Goal: Task Accomplishment & Management: Complete application form

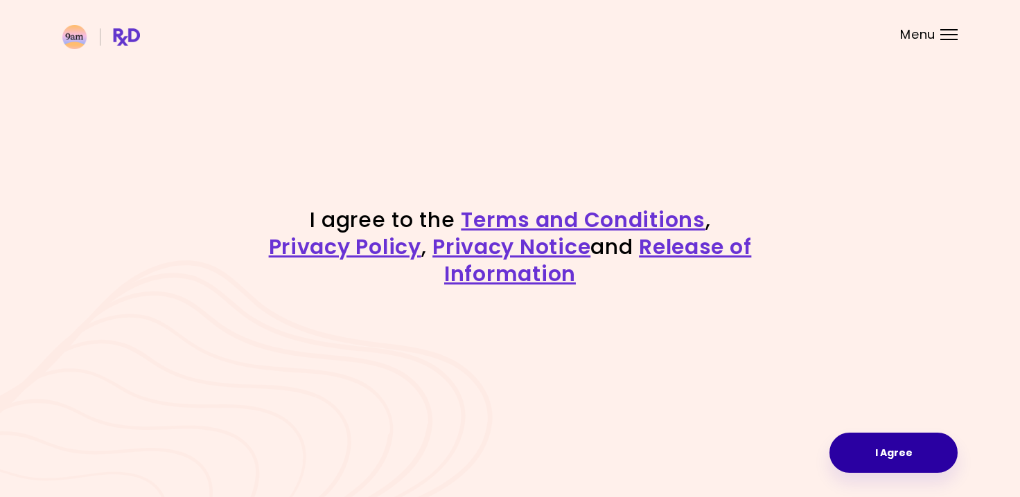
click at [915, 460] on button "I Agree" at bounding box center [893, 453] width 128 height 40
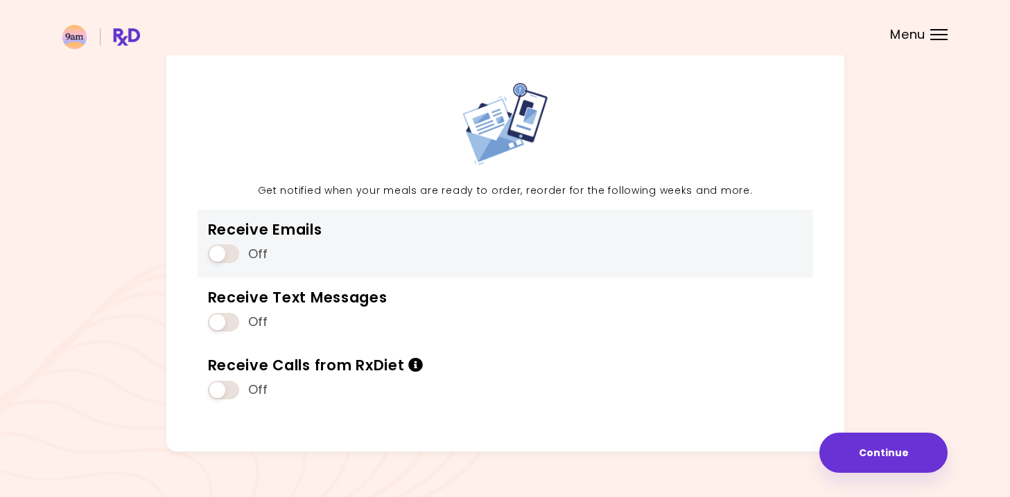
scroll to position [82, 0]
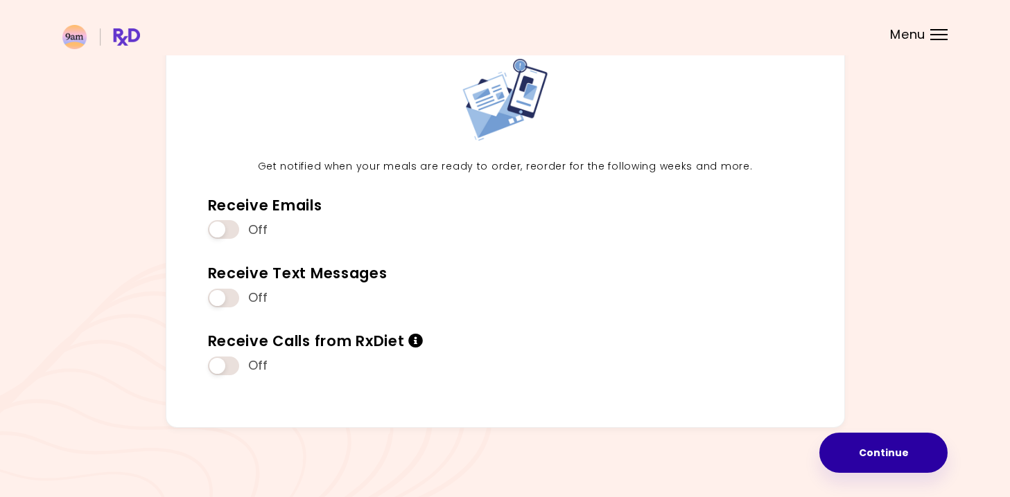
click at [876, 437] on button "Continue" at bounding box center [883, 453] width 128 height 40
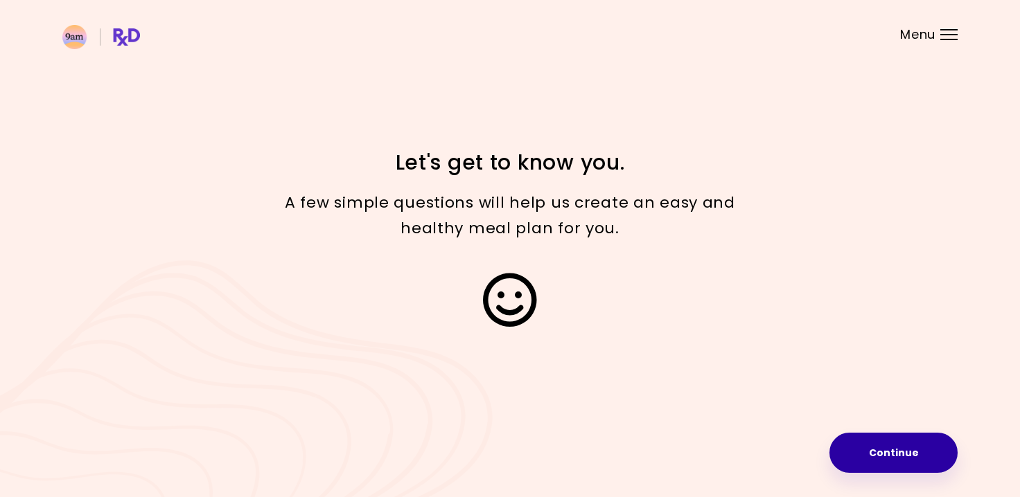
click at [879, 443] on button "Continue" at bounding box center [893, 453] width 128 height 40
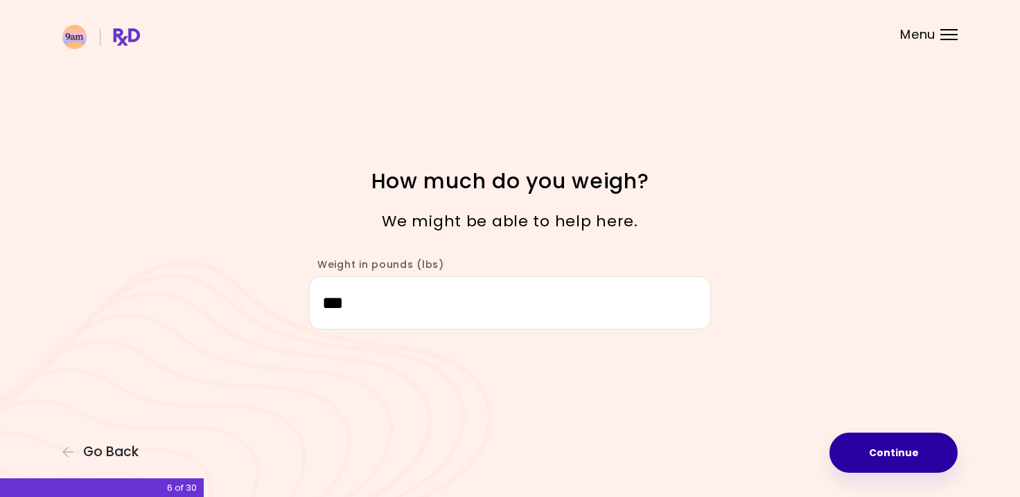
click at [887, 448] on button "Continue" at bounding box center [893, 453] width 128 height 40
select select "****"
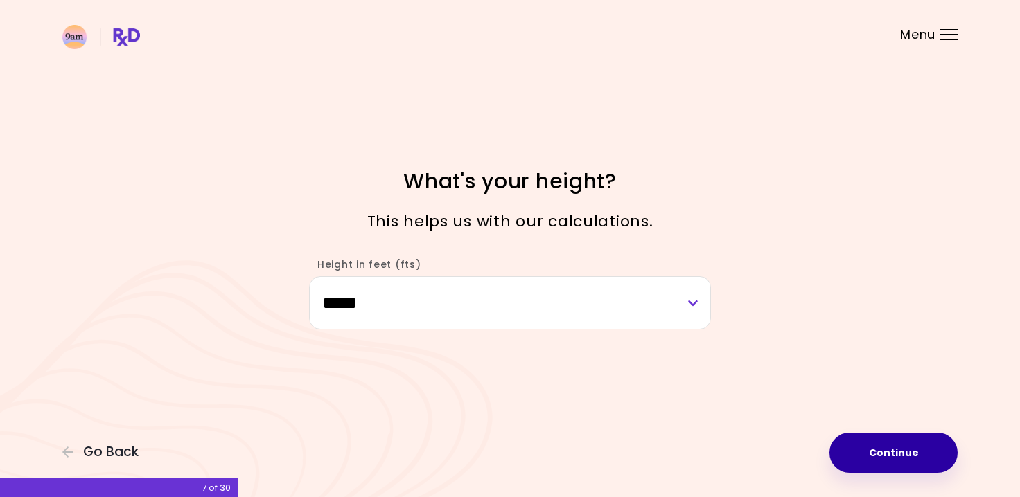
click at [887, 448] on button "Continue" at bounding box center [893, 453] width 128 height 40
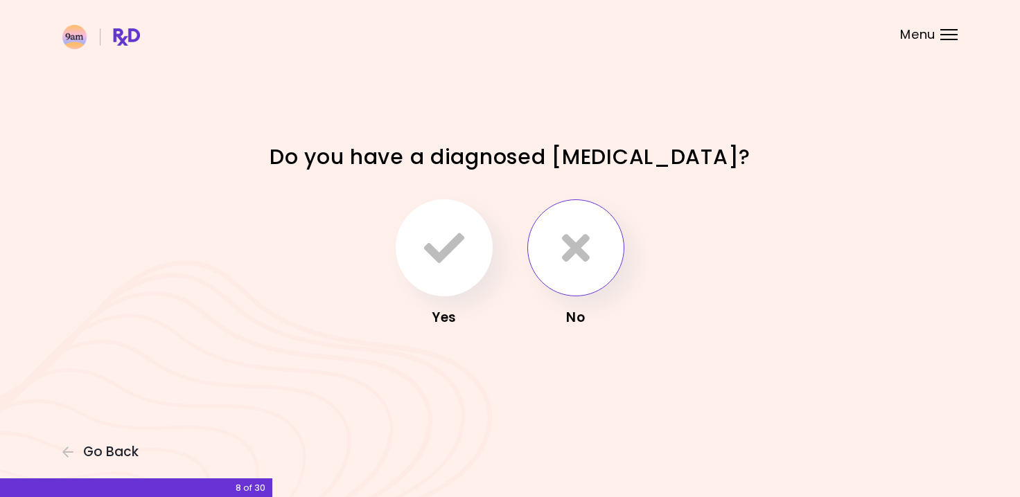
click at [577, 275] on button "button" at bounding box center [575, 248] width 97 height 97
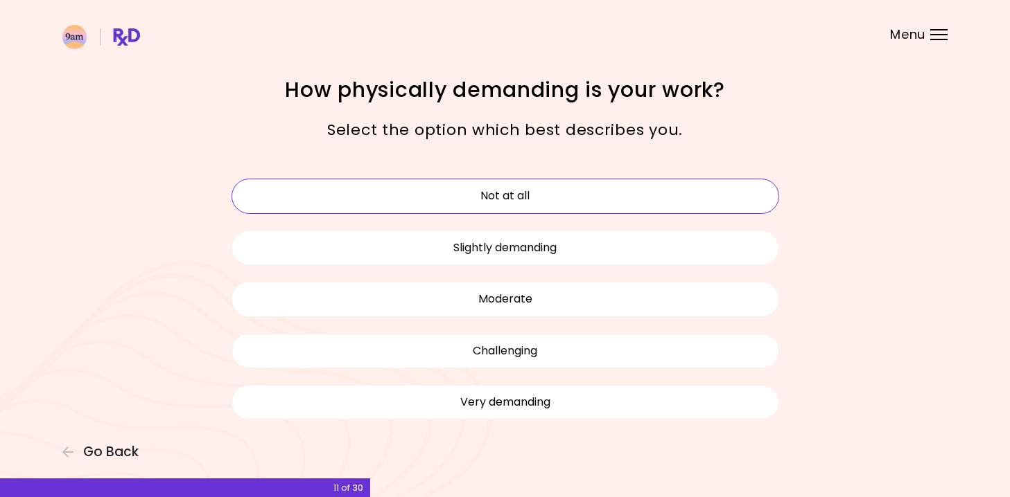
click at [561, 186] on button "Not at all" at bounding box center [504, 196] width 547 height 35
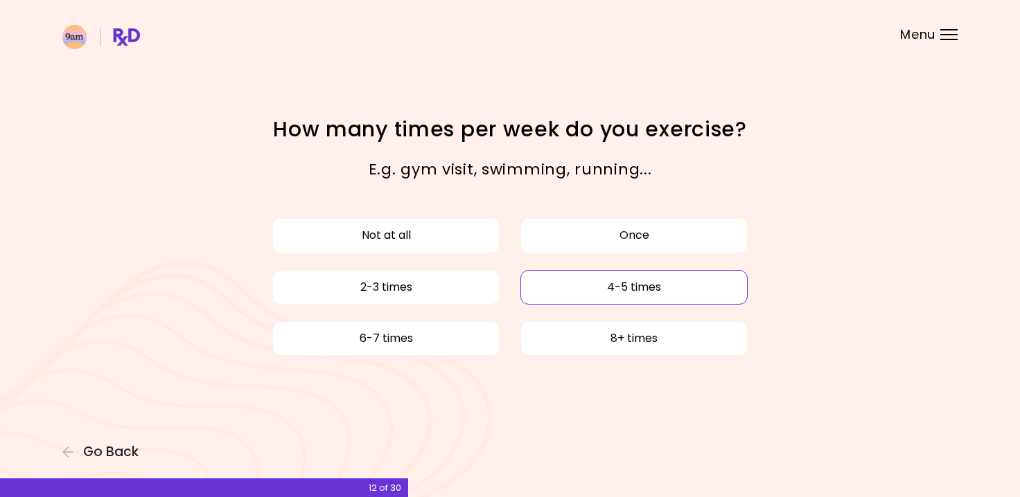
click at [583, 288] on button "4-5 times" at bounding box center [633, 287] width 227 height 35
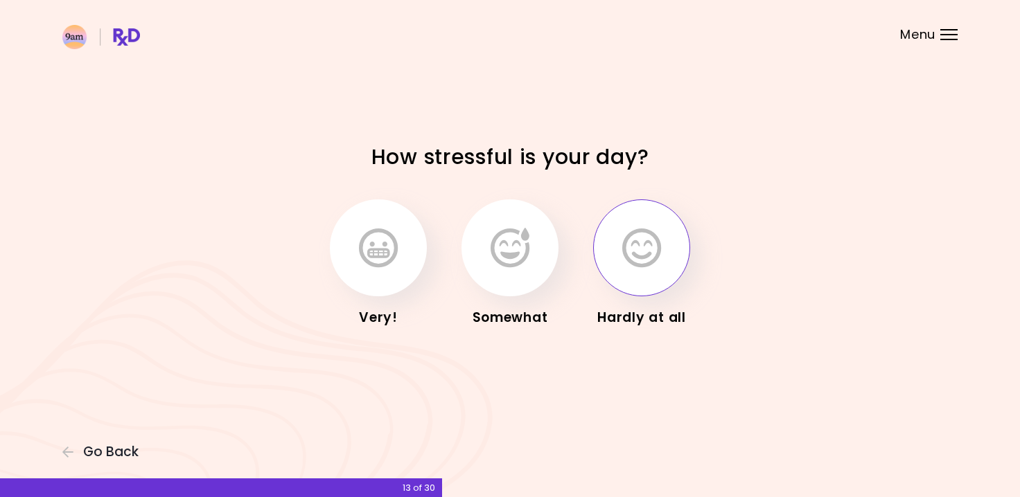
click at [639, 261] on icon "button" at bounding box center [641, 248] width 39 height 40
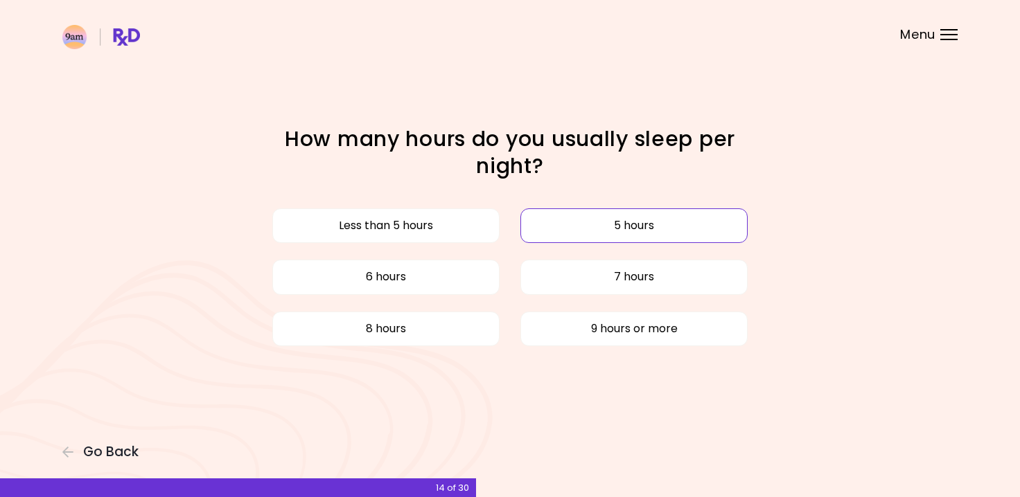
click at [538, 230] on button "5 hours" at bounding box center [633, 226] width 227 height 35
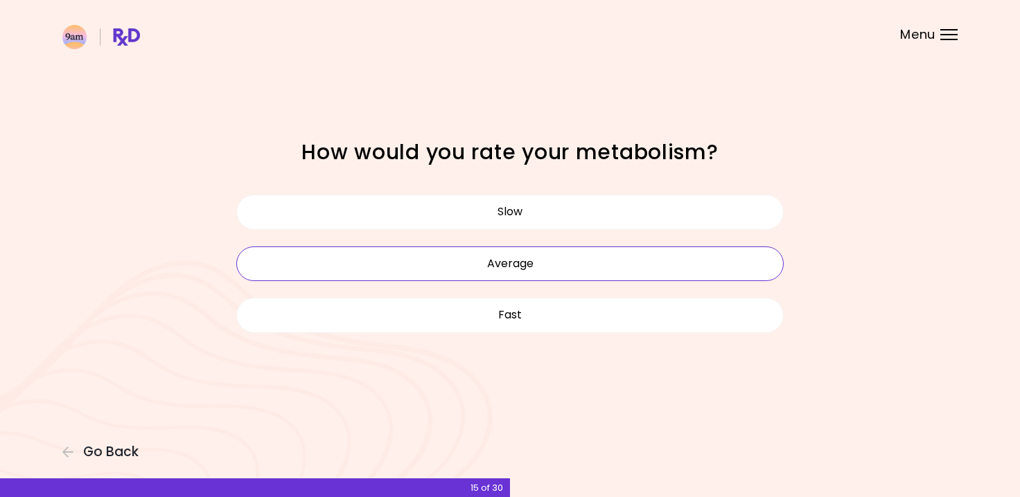
click at [525, 256] on button "Average" at bounding box center [509, 264] width 547 height 35
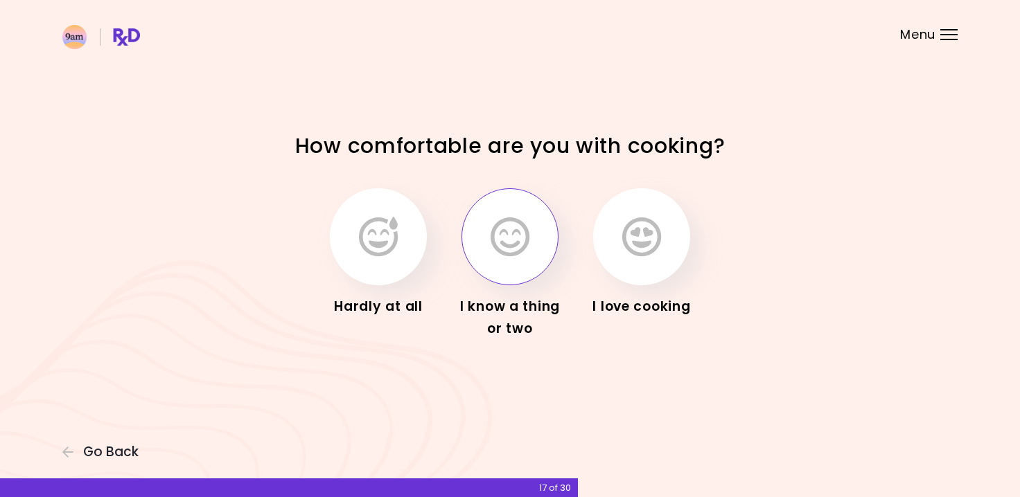
click at [504, 248] on icon "button" at bounding box center [510, 237] width 39 height 40
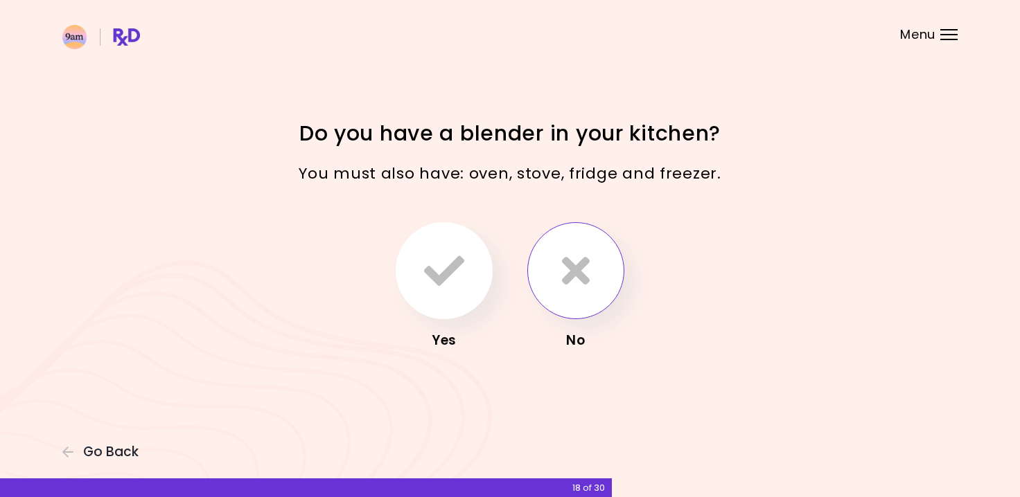
click at [561, 301] on button "button" at bounding box center [575, 270] width 97 height 97
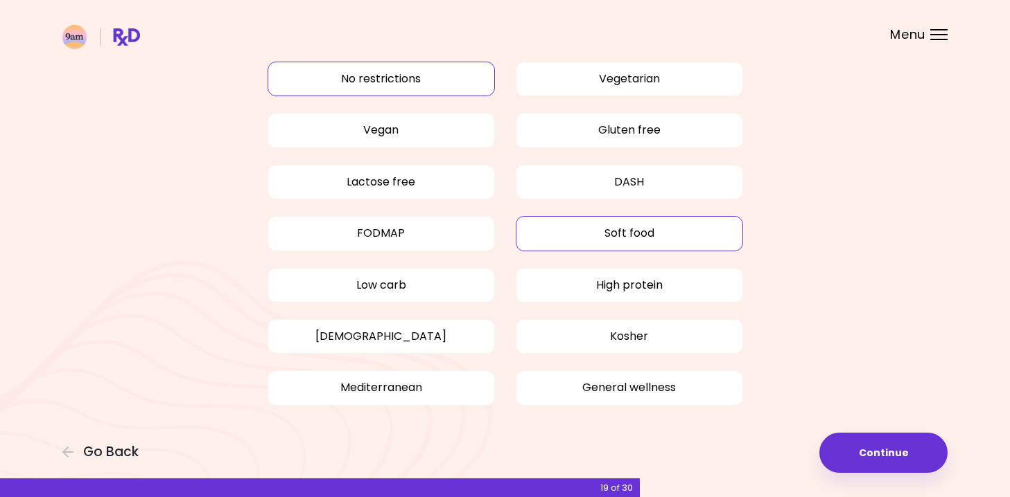
scroll to position [78, 0]
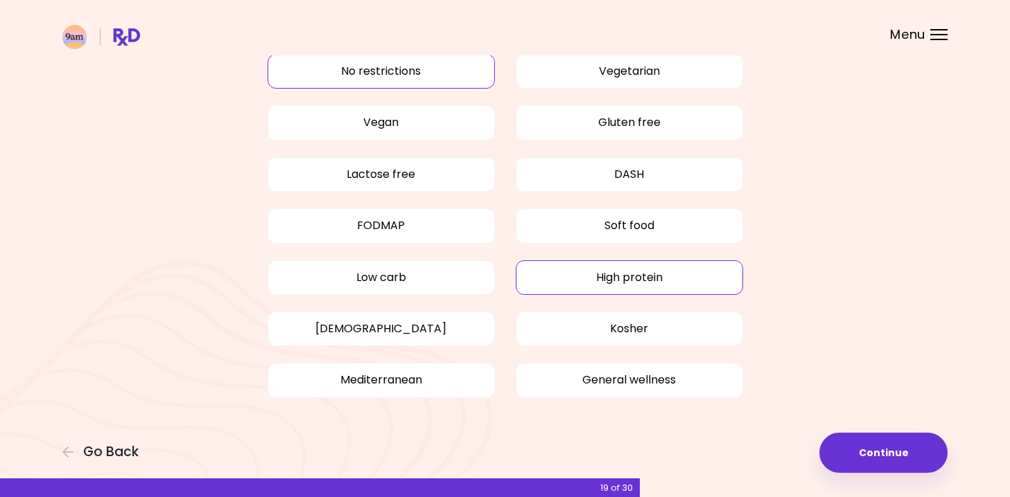
click at [592, 272] on button "High protein" at bounding box center [629, 278] width 227 height 35
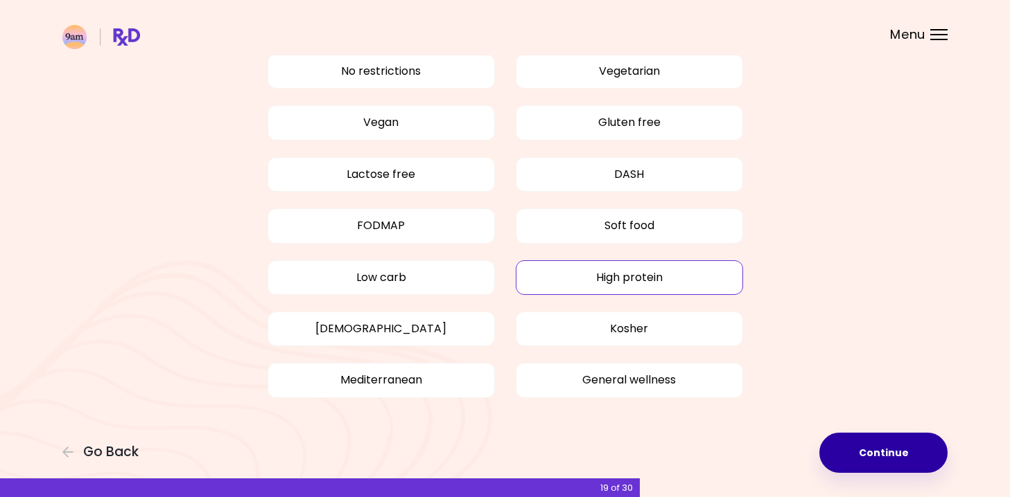
click at [890, 464] on button "Continue" at bounding box center [883, 453] width 128 height 40
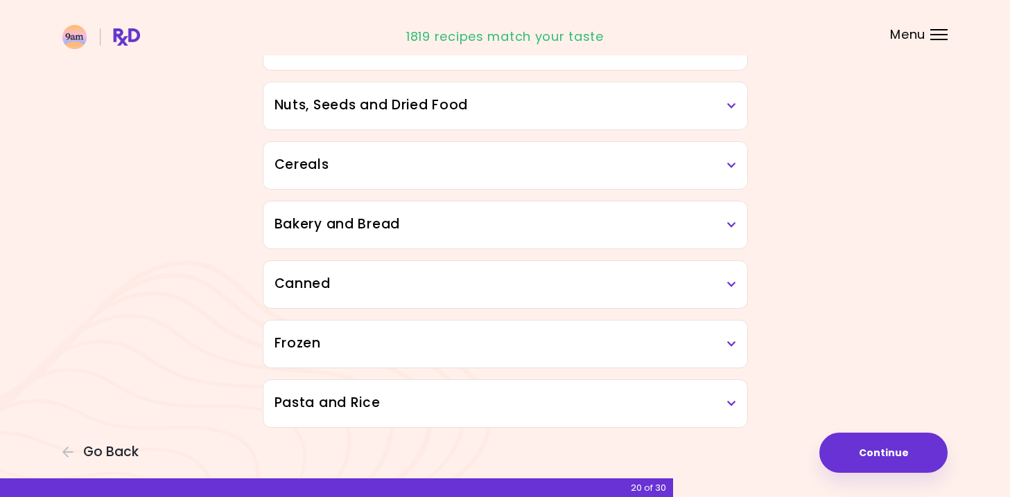
scroll to position [720, 0]
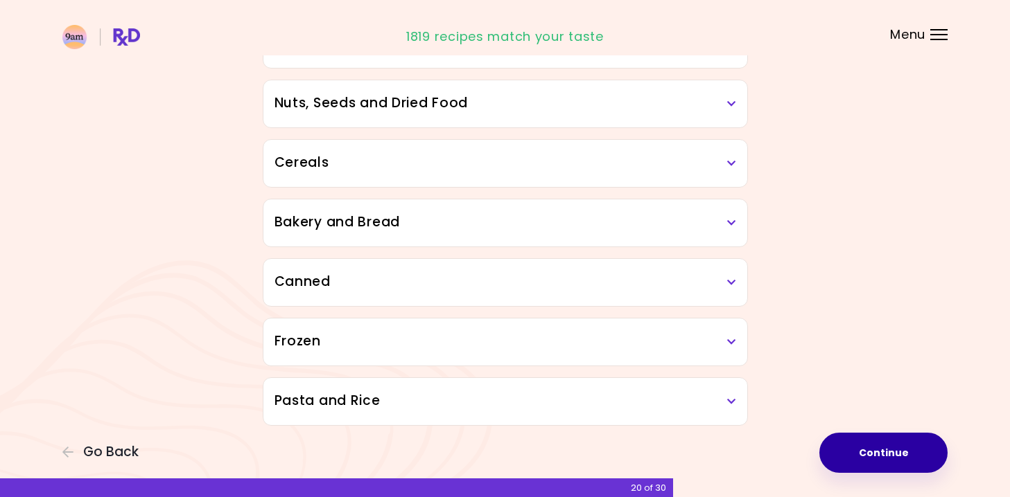
click at [870, 447] on button "Continue" at bounding box center [883, 453] width 128 height 40
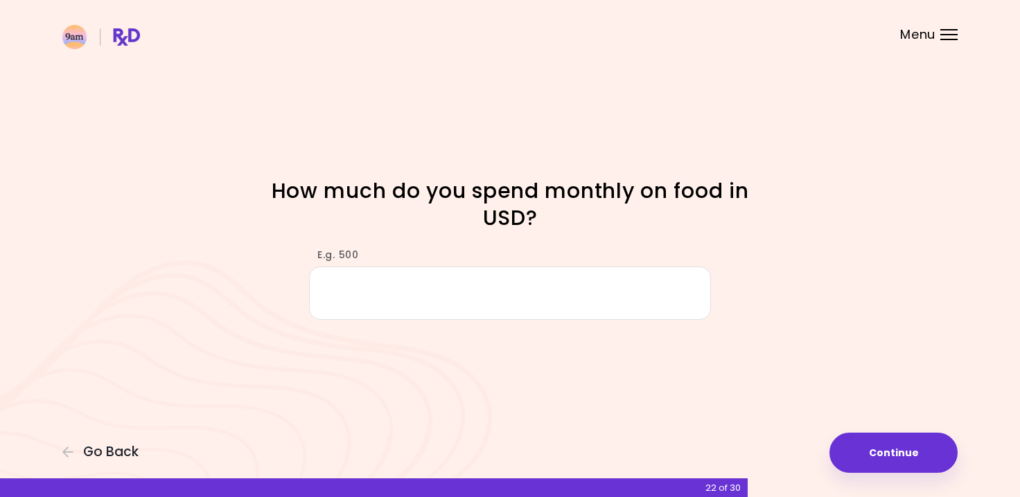
click at [640, 298] on input "E.g. 500" at bounding box center [510, 293] width 402 height 53
type input "****"
click at [886, 448] on button "Continue" at bounding box center [893, 453] width 128 height 40
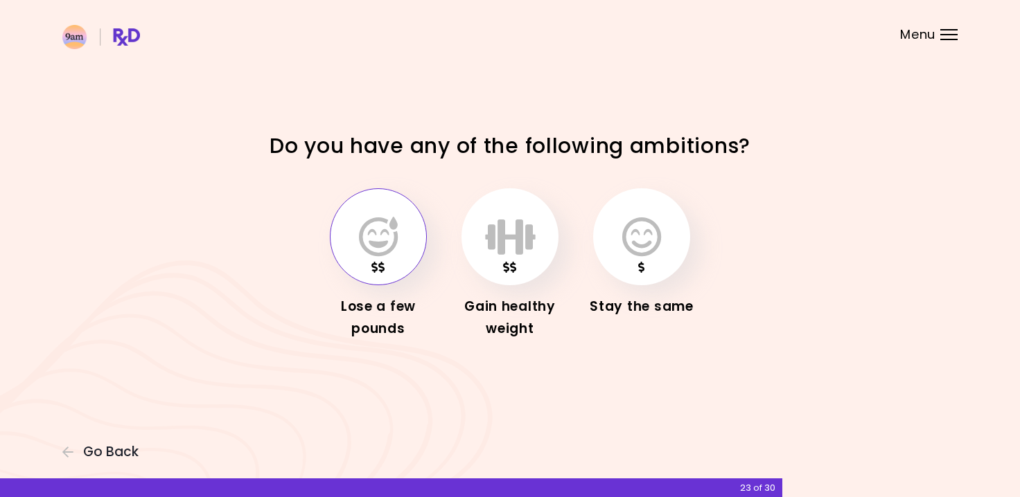
click at [376, 256] on icon "button" at bounding box center [378, 237] width 39 height 40
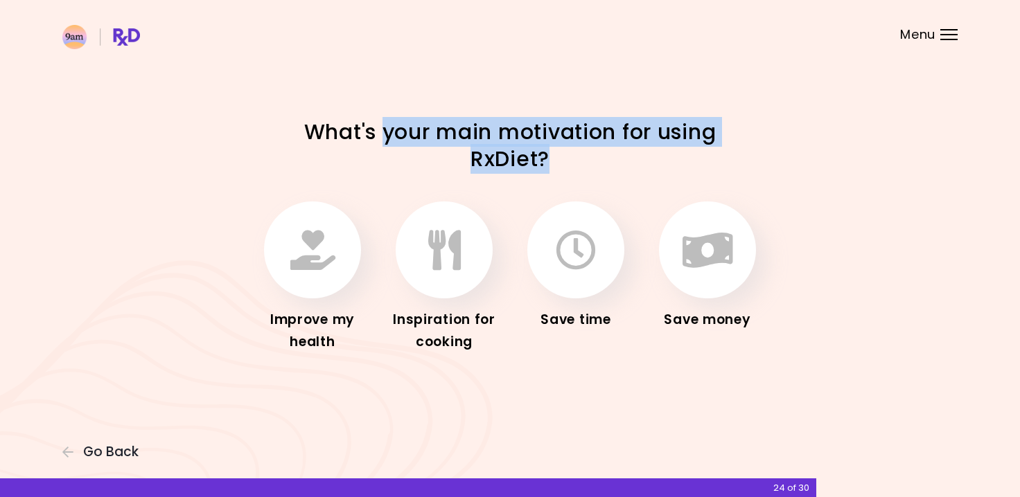
drag, startPoint x: 382, startPoint y: 136, endPoint x: 548, endPoint y: 159, distance: 167.9
click at [548, 159] on h1 "What's your main motivation for using RxDiet?" at bounding box center [509, 145] width 485 height 54
click at [701, 269] on icon "button" at bounding box center [707, 250] width 51 height 40
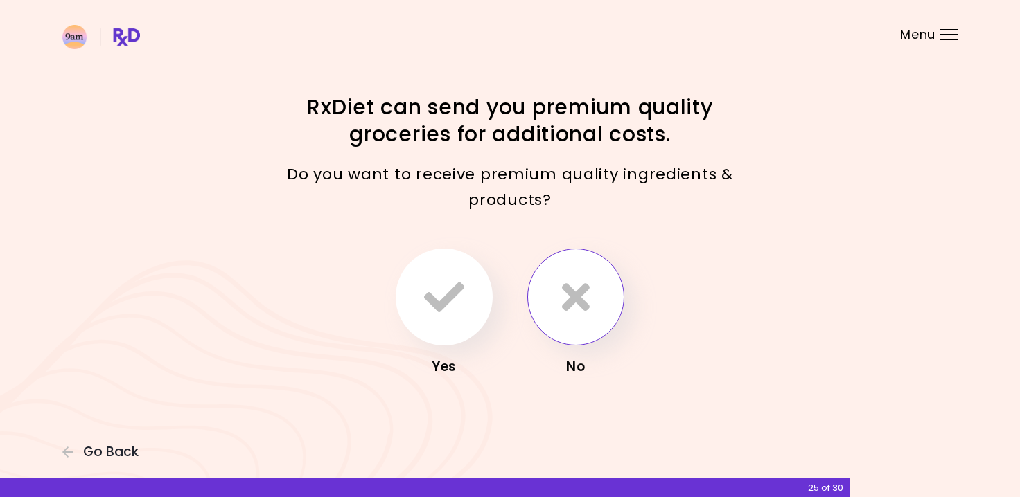
click at [593, 292] on button "button" at bounding box center [575, 297] width 97 height 97
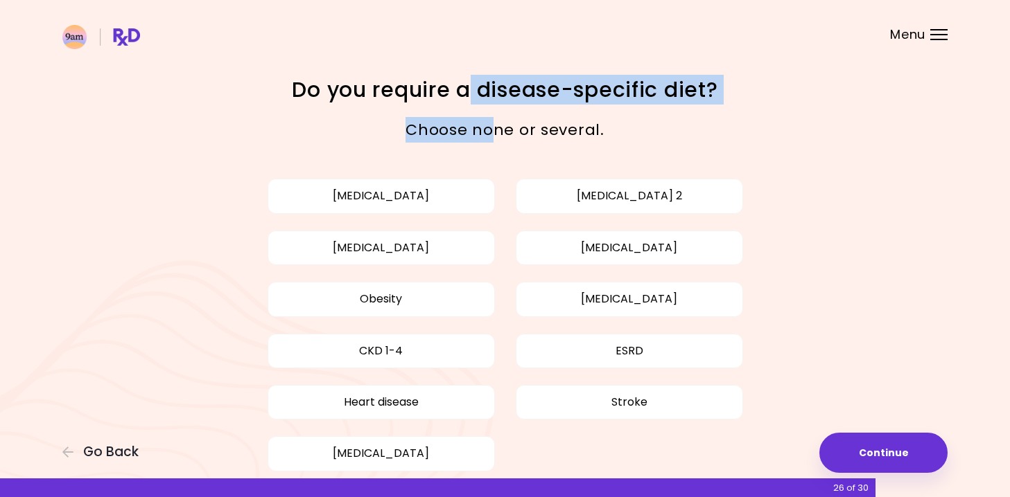
drag, startPoint x: 472, startPoint y: 100, endPoint x: 493, endPoint y: 128, distance: 35.6
click at [493, 128] on div "Do you require a disease-specific diet? Choose none or several. [MEDICAL_DATA] …" at bounding box center [505, 286] width 665 height 421
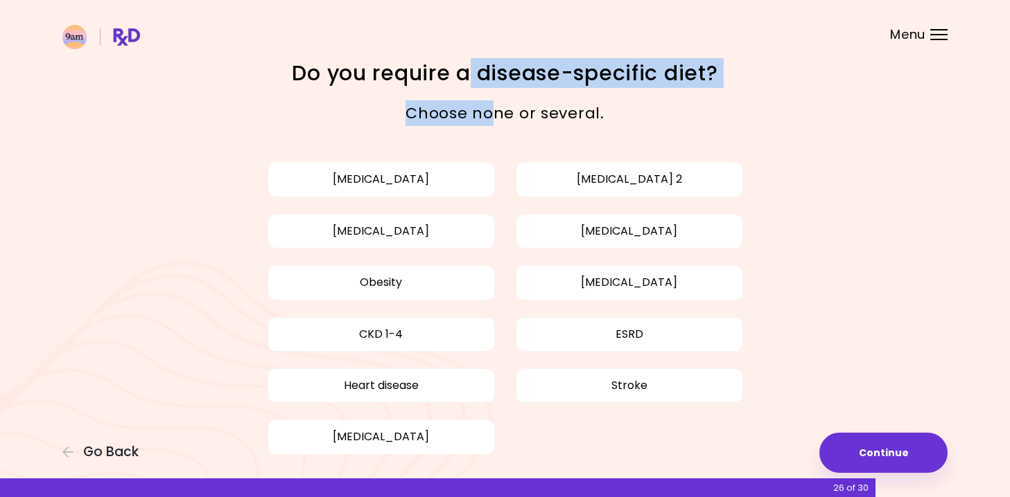
scroll to position [17, 0]
click at [447, 267] on button "Obesity" at bounding box center [380, 282] width 227 height 35
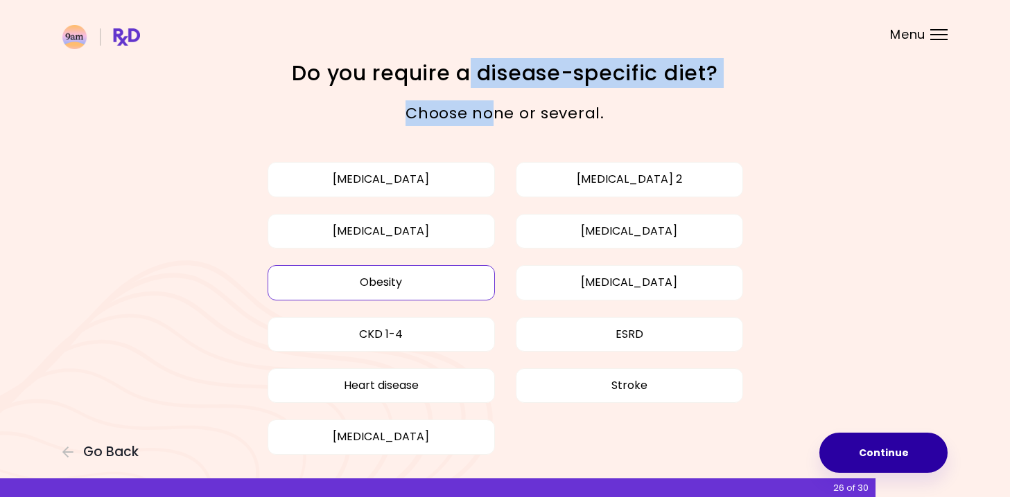
click at [854, 450] on button "Continue" at bounding box center [883, 453] width 128 height 40
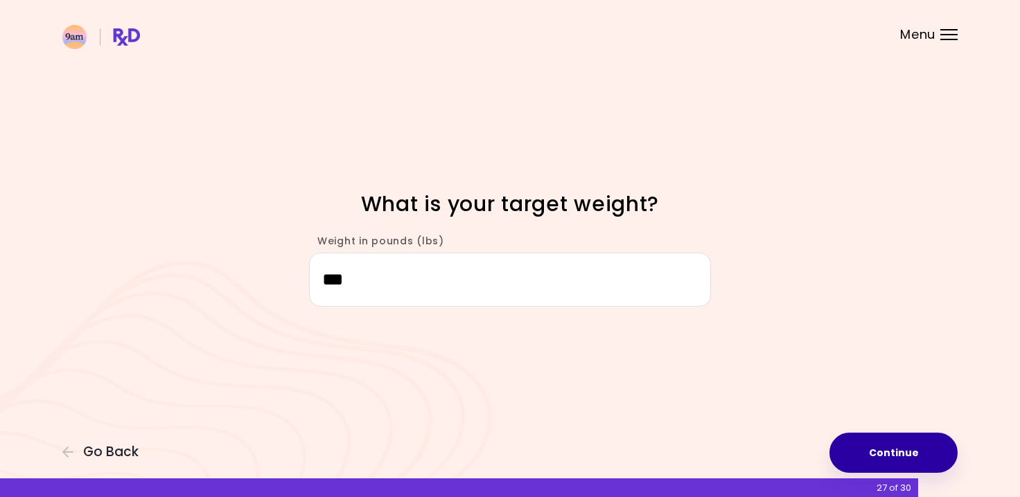
type input "***"
click at [883, 450] on button "Continue" at bounding box center [893, 453] width 128 height 40
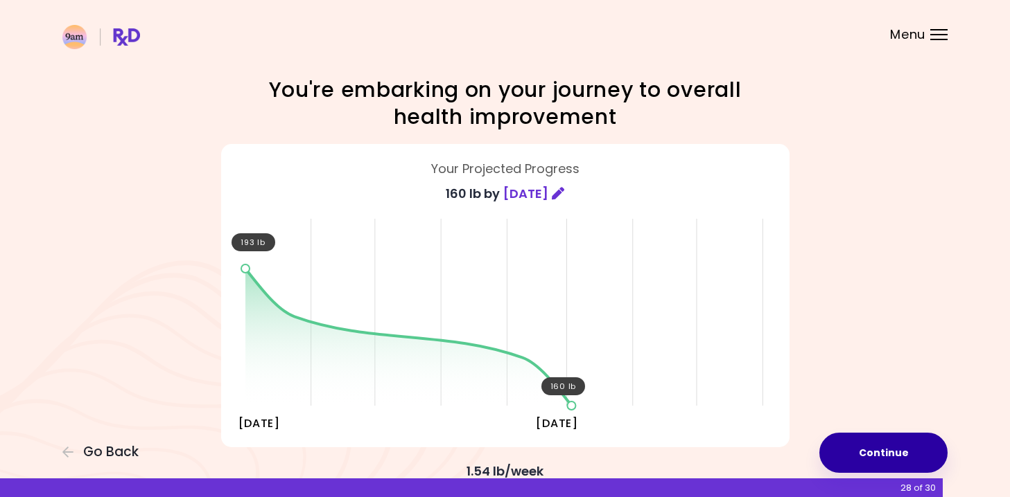
click at [881, 455] on button "Continue" at bounding box center [883, 453] width 128 height 40
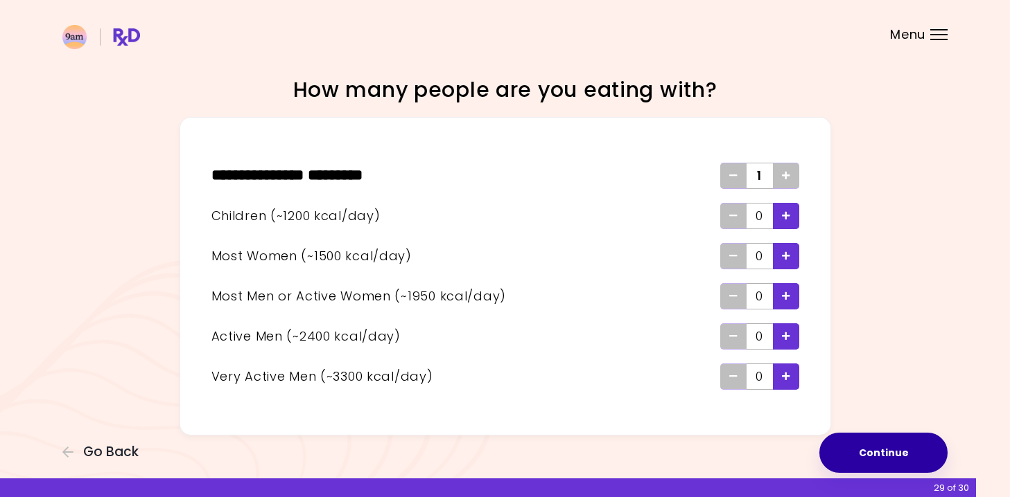
click at [875, 446] on button "Continue" at bounding box center [883, 453] width 128 height 40
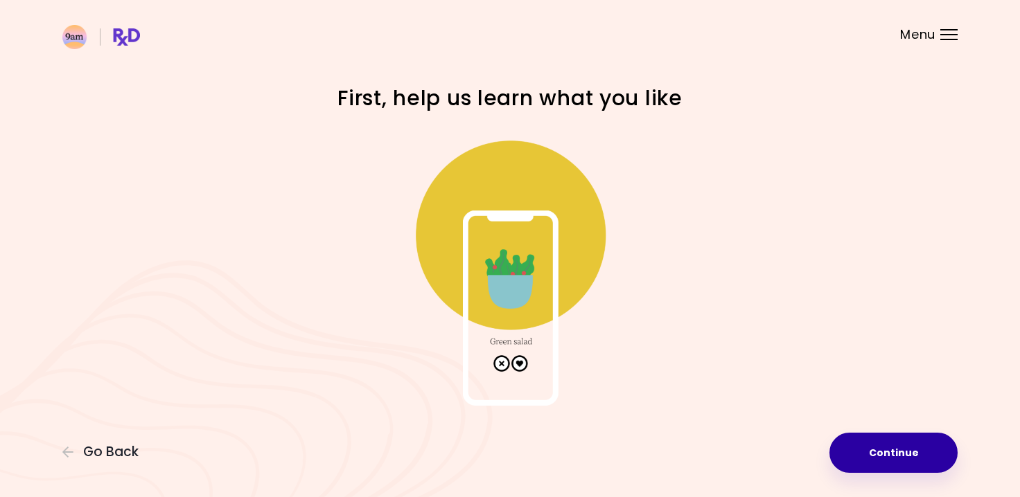
click at [871, 444] on button "Continue" at bounding box center [893, 453] width 128 height 40
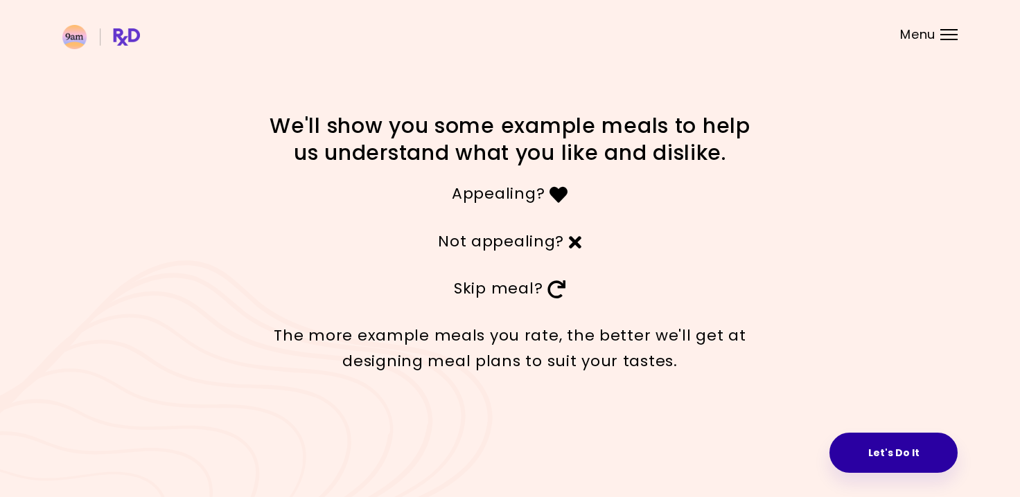
click at [884, 452] on button "Let's Do It" at bounding box center [893, 453] width 128 height 40
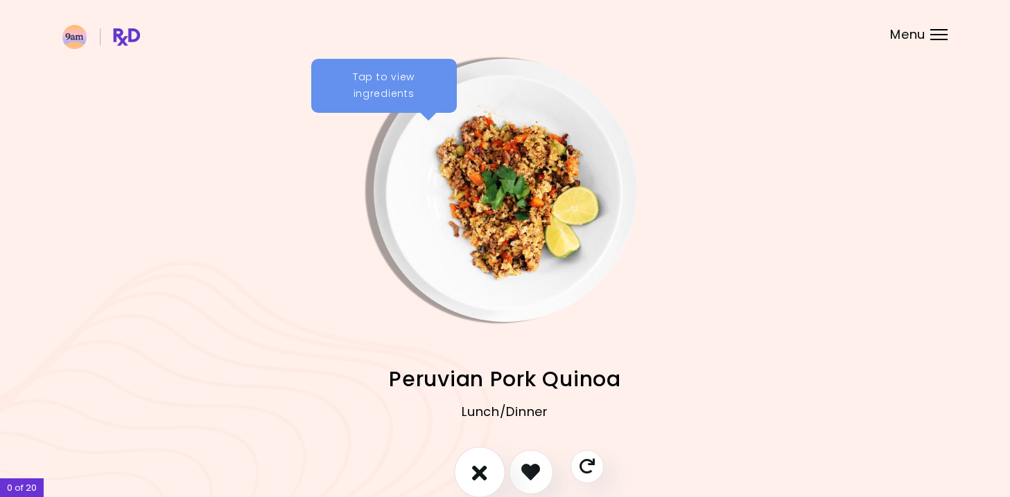
click at [487, 463] on button "I don't like this recipe" at bounding box center [479, 472] width 51 height 51
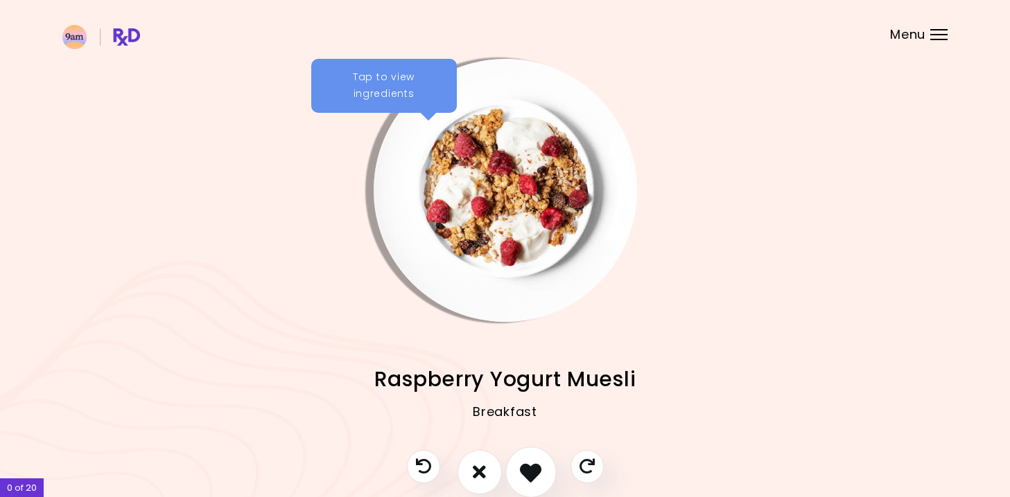
click at [518, 472] on button "I like this recipe" at bounding box center [530, 472] width 51 height 51
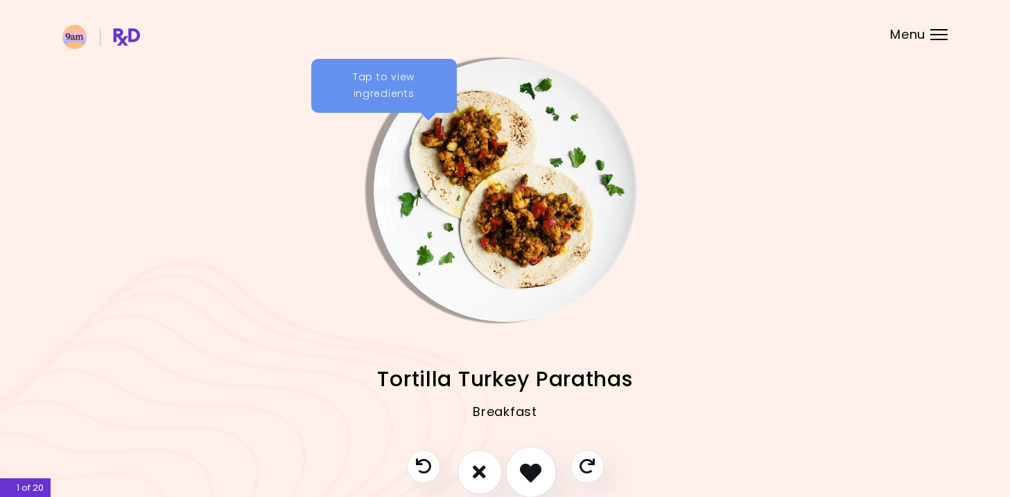
click at [525, 473] on icon "I like this recipe" at bounding box center [530, 471] width 21 height 21
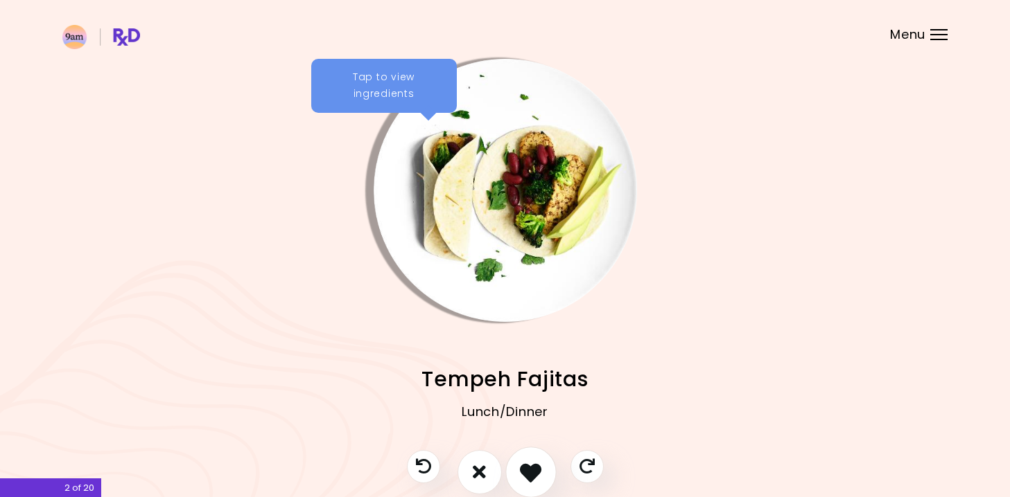
click at [525, 473] on icon "I like this recipe" at bounding box center [530, 471] width 21 height 21
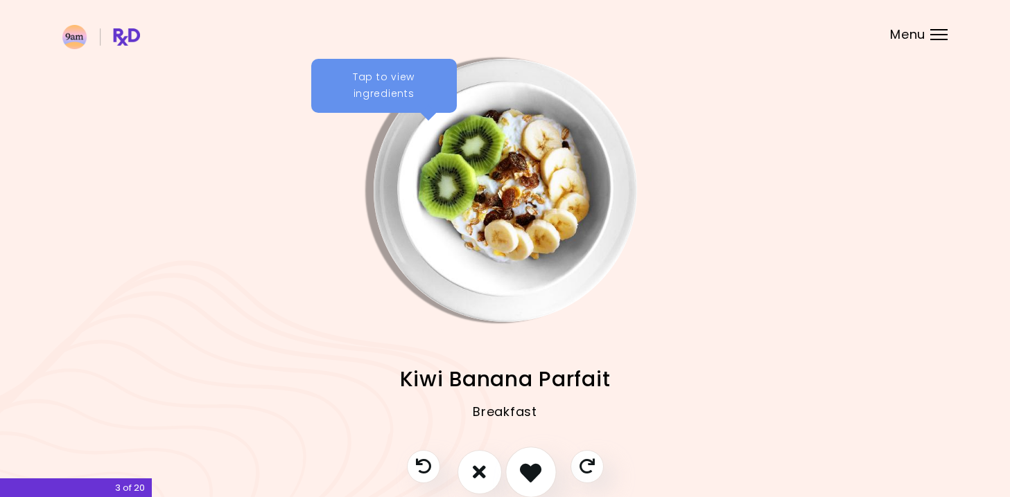
click at [528, 475] on icon "I like this recipe" at bounding box center [530, 471] width 21 height 21
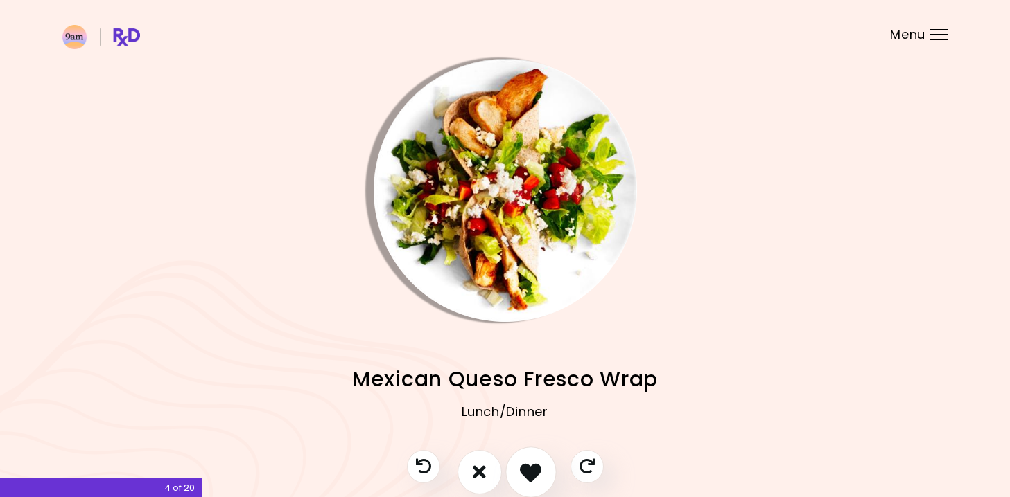
click at [527, 473] on icon "I like this recipe" at bounding box center [530, 471] width 21 height 21
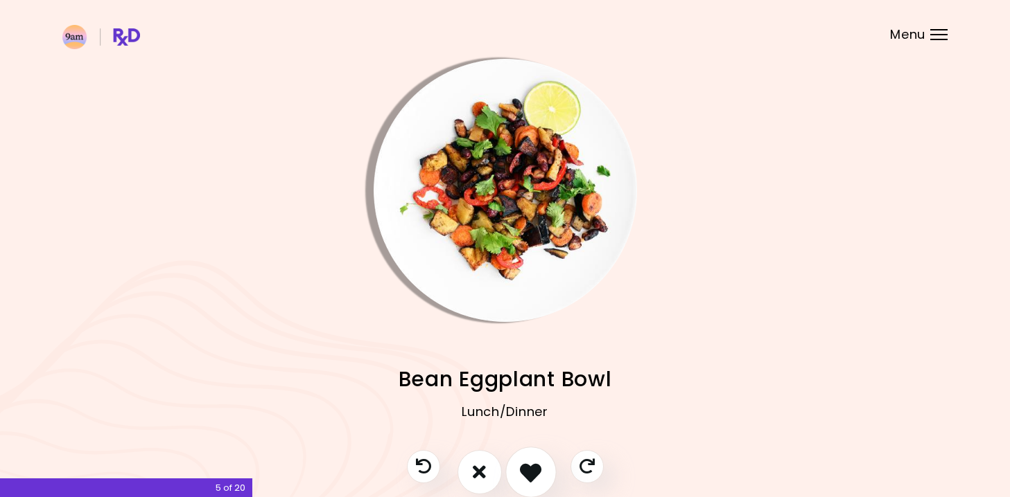
click at [527, 473] on icon "I like this recipe" at bounding box center [530, 471] width 21 height 21
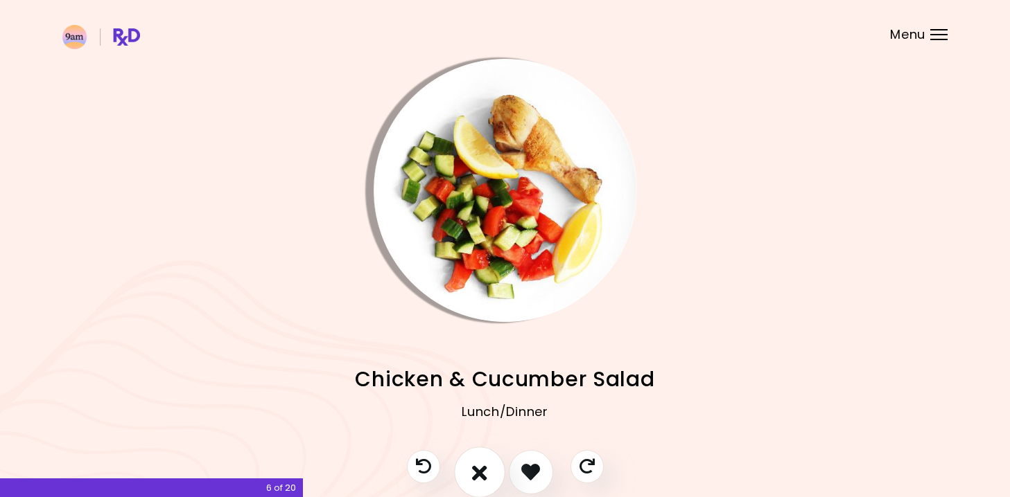
click at [490, 472] on button "I don't like this recipe" at bounding box center [479, 472] width 51 height 51
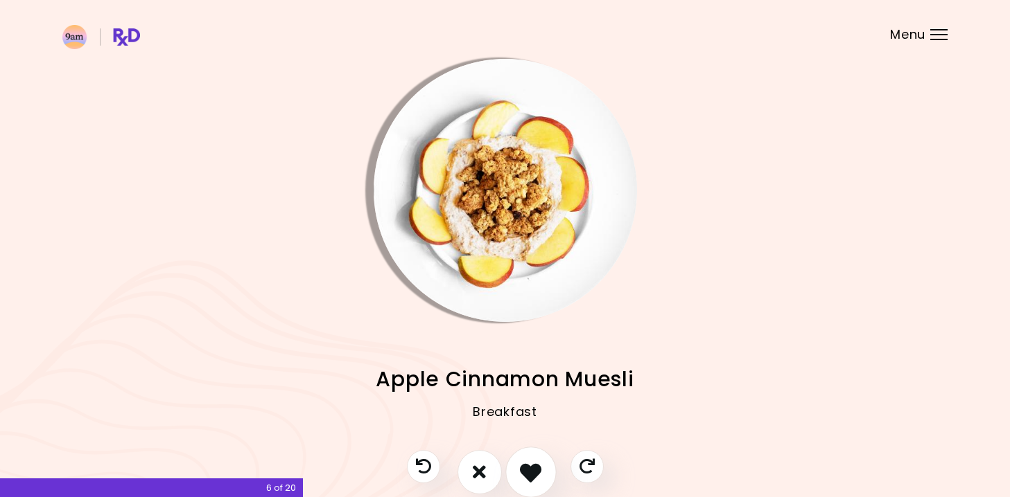
click at [527, 480] on icon "I like this recipe" at bounding box center [530, 471] width 21 height 21
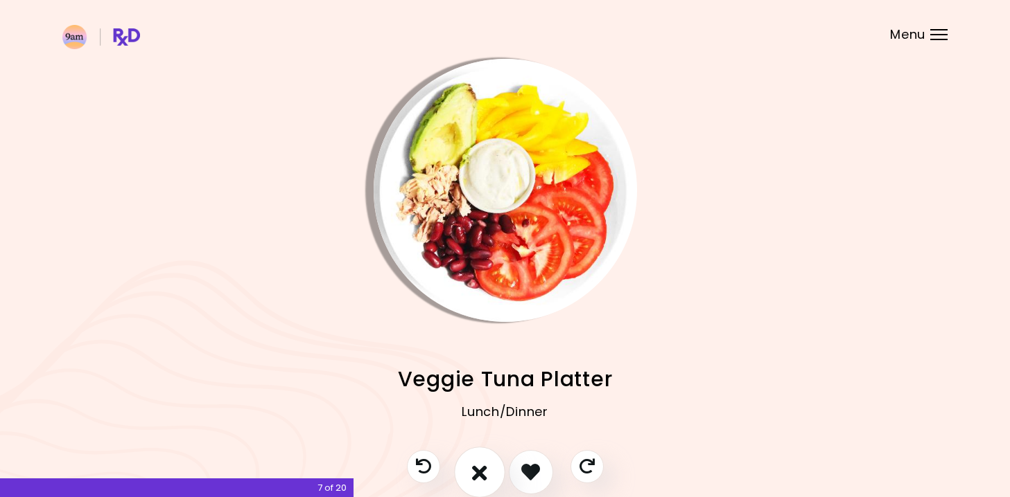
click at [492, 475] on button "I don't like this recipe" at bounding box center [479, 472] width 51 height 51
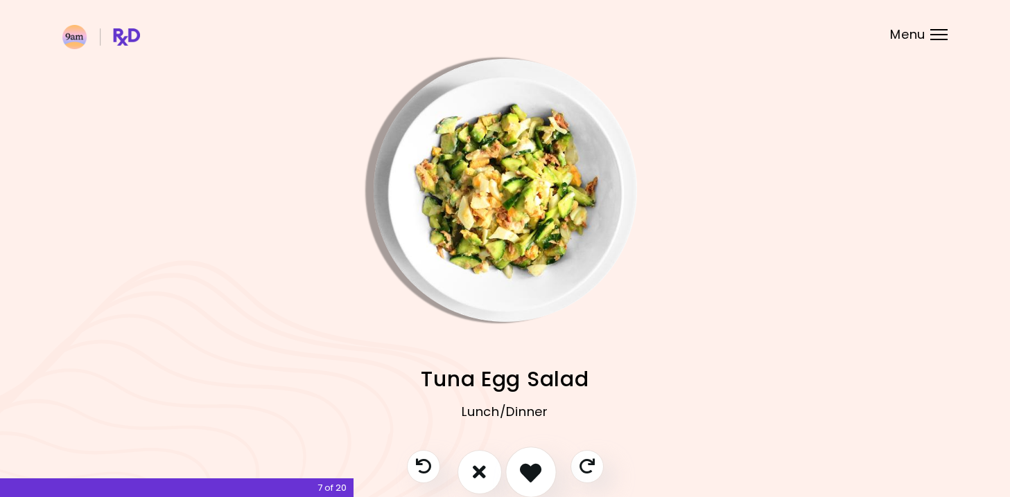
click at [515, 473] on button "I like this recipe" at bounding box center [530, 472] width 51 height 51
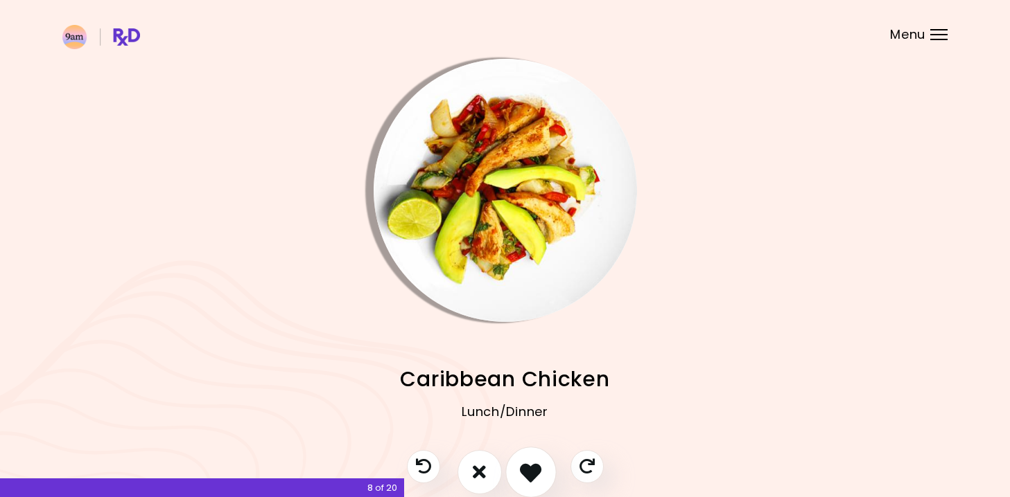
click at [521, 477] on icon "I like this recipe" at bounding box center [530, 471] width 21 height 21
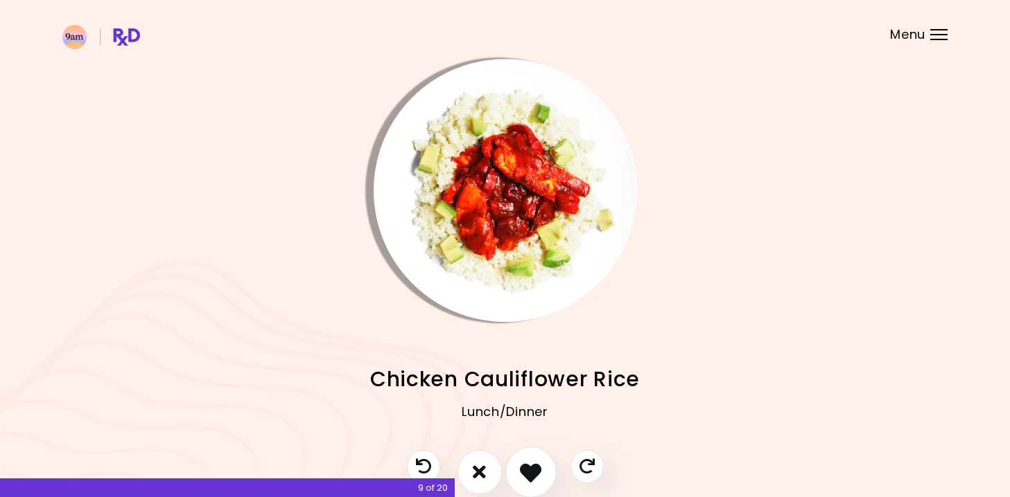
click at [521, 477] on icon "I like this recipe" at bounding box center [530, 471] width 21 height 21
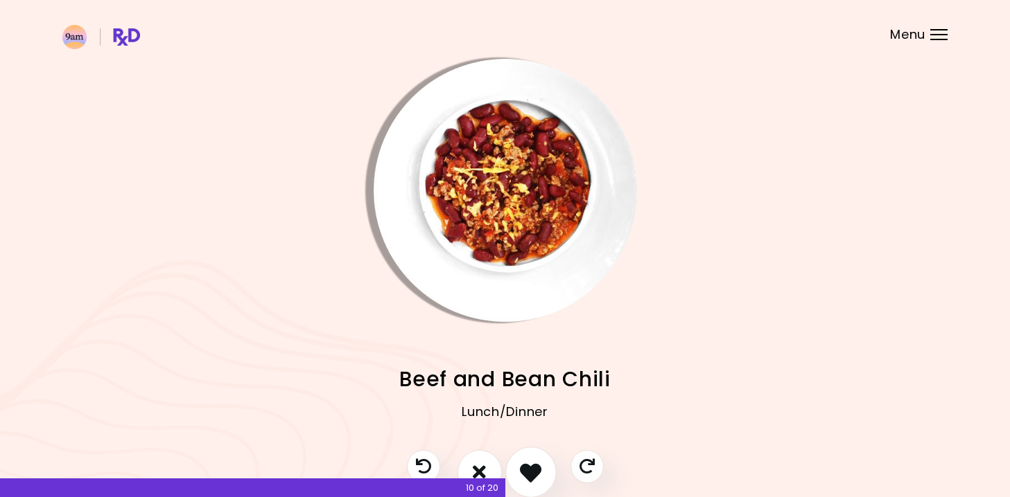
click at [528, 477] on icon "I like this recipe" at bounding box center [530, 471] width 21 height 21
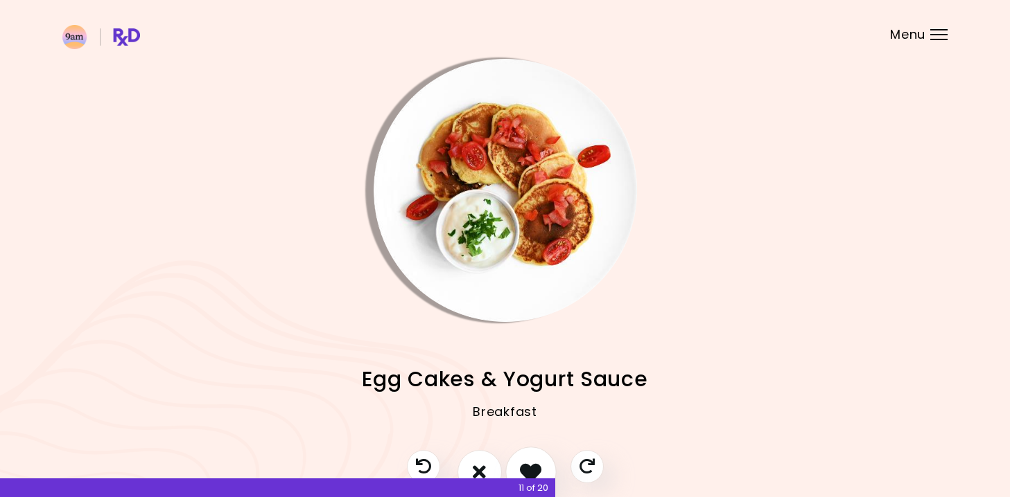
click at [522, 475] on icon "I like this recipe" at bounding box center [530, 471] width 21 height 21
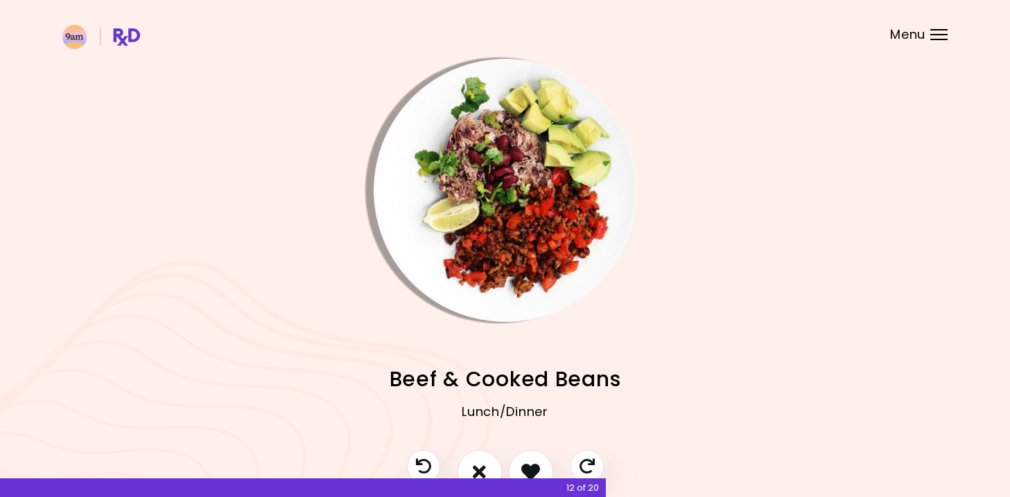
click at [508, 461] on div at bounding box center [505, 479] width 224 height 58
click at [520, 468] on icon "I like this recipe" at bounding box center [530, 471] width 21 height 21
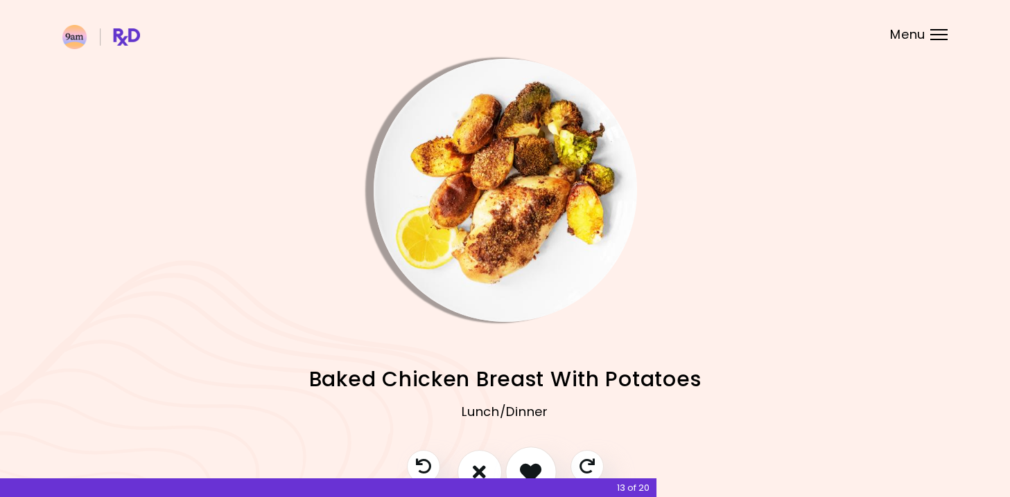
click at [520, 468] on icon "I like this recipe" at bounding box center [530, 471] width 21 height 21
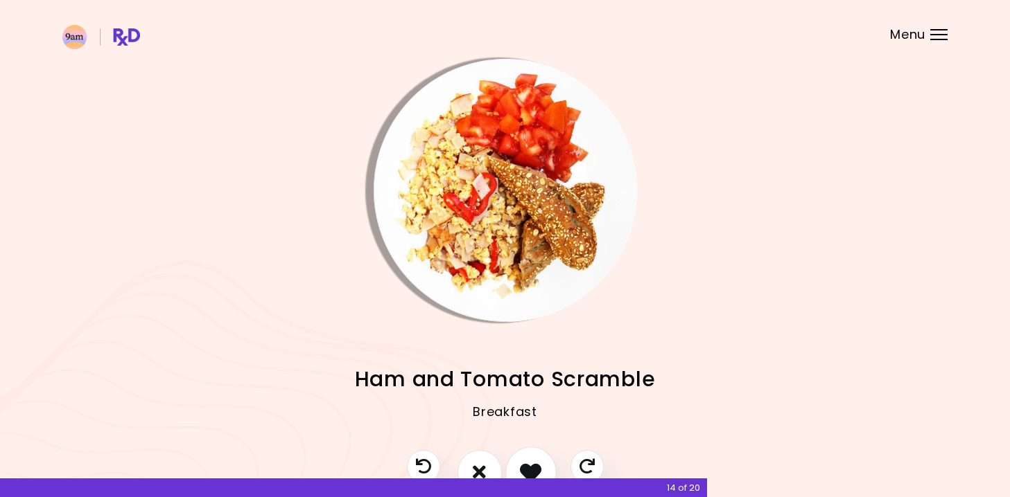
click at [520, 468] on icon "I like this recipe" at bounding box center [530, 471] width 21 height 21
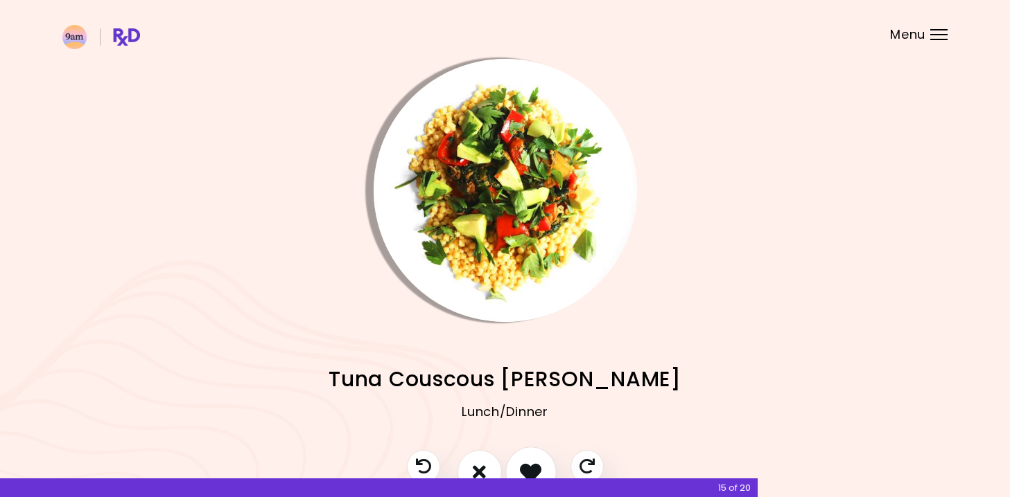
click at [526, 466] on icon "I like this recipe" at bounding box center [530, 471] width 21 height 21
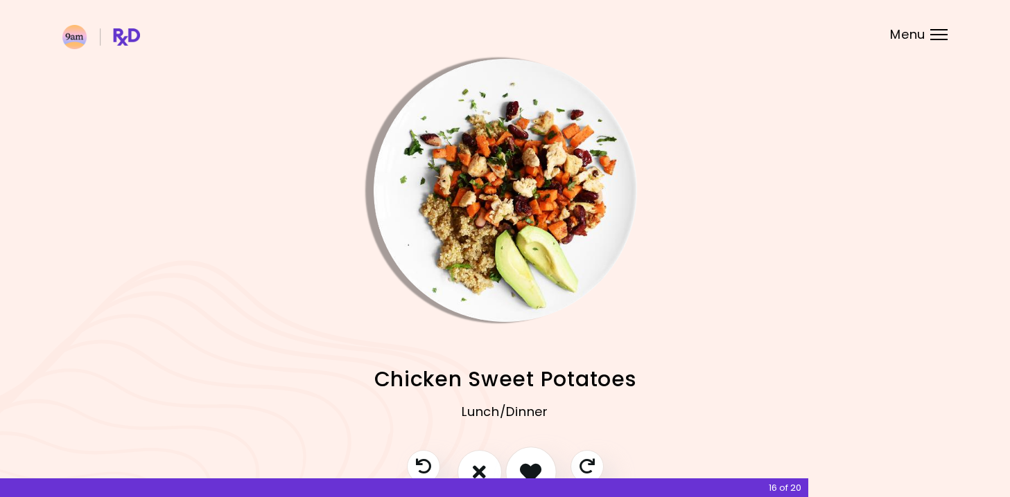
click at [526, 466] on icon "I like this recipe" at bounding box center [530, 471] width 21 height 21
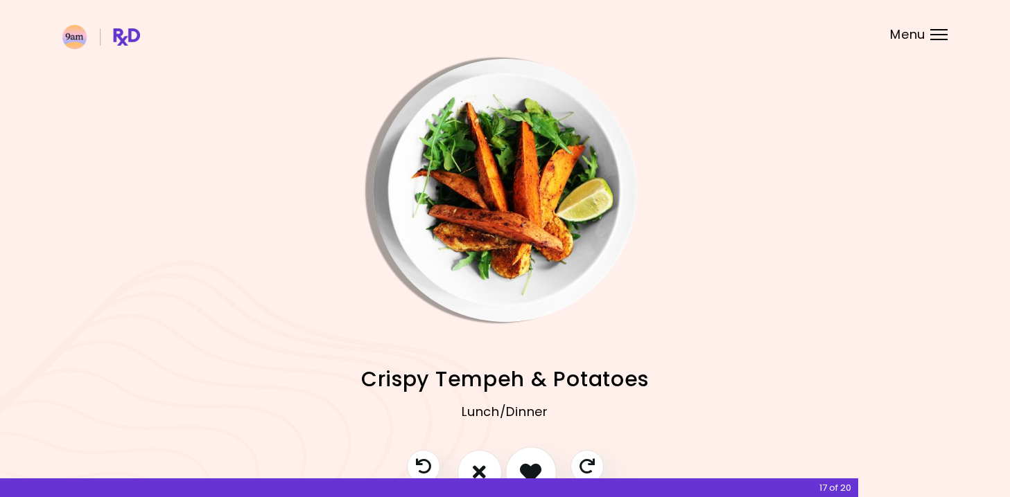
click at [526, 466] on icon "I like this recipe" at bounding box center [530, 471] width 21 height 21
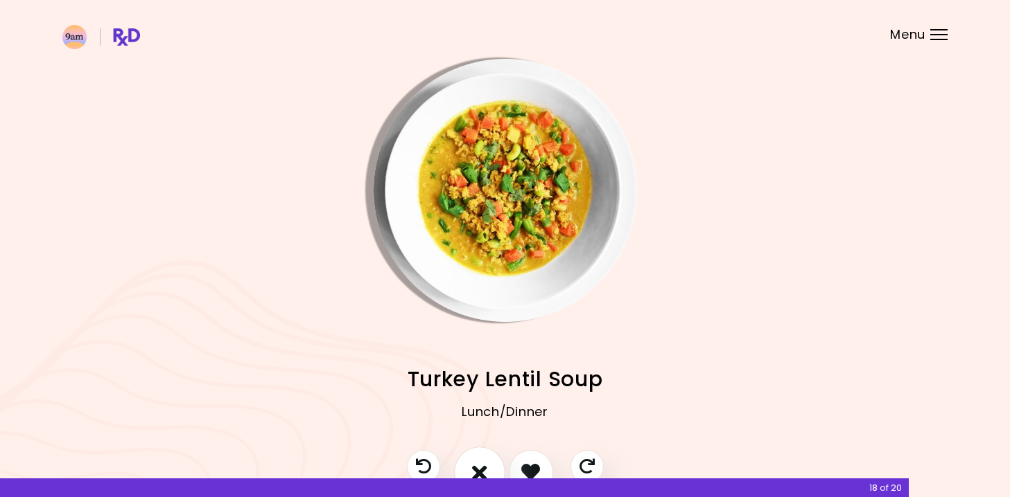
click at [491, 465] on button "I don't like this recipe" at bounding box center [479, 472] width 51 height 51
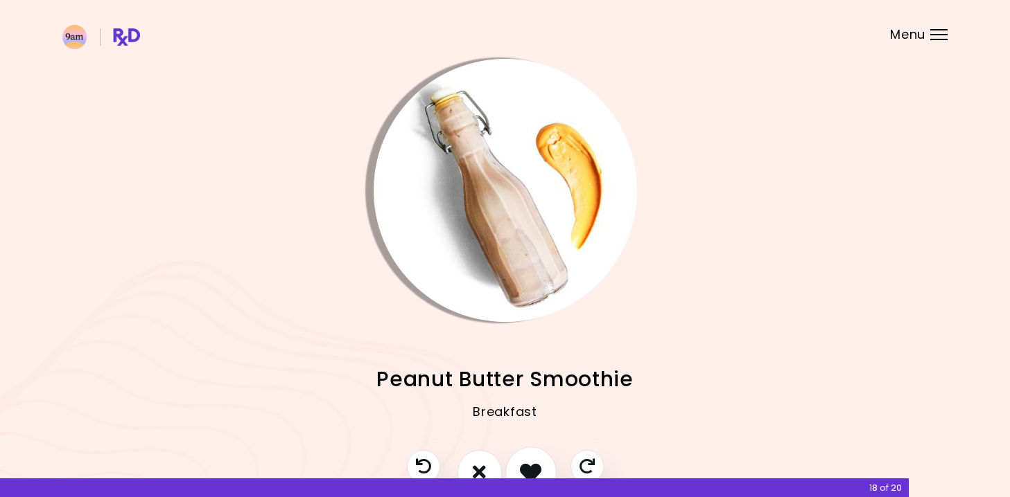
click at [524, 464] on icon "I like this recipe" at bounding box center [530, 471] width 21 height 21
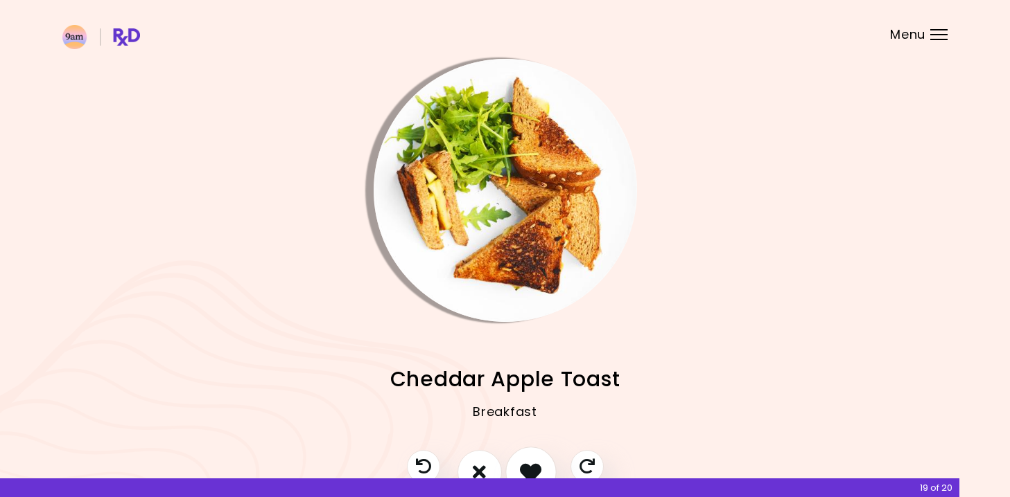
click at [525, 467] on icon "I like this recipe" at bounding box center [530, 471] width 21 height 21
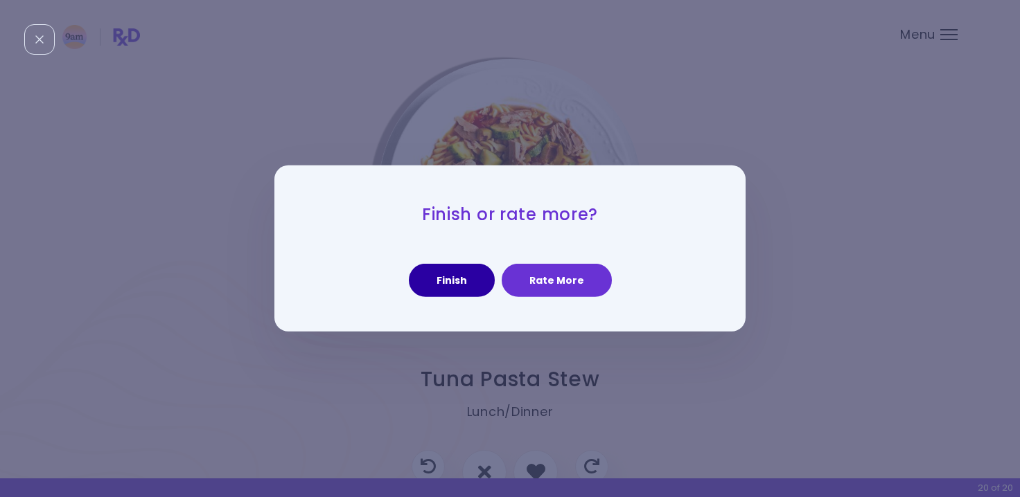
click at [467, 281] on button "Finish" at bounding box center [452, 280] width 86 height 33
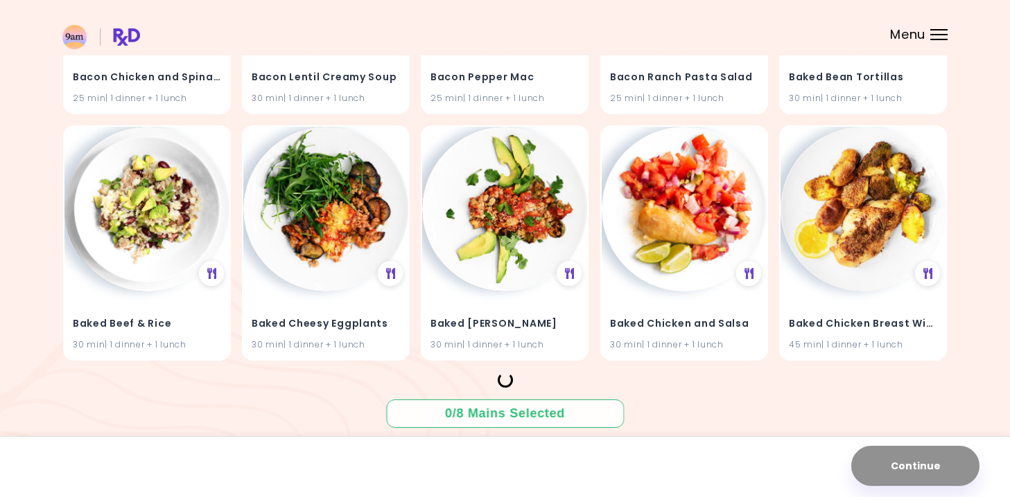
scroll to position [827, 0]
